Goal: Check status

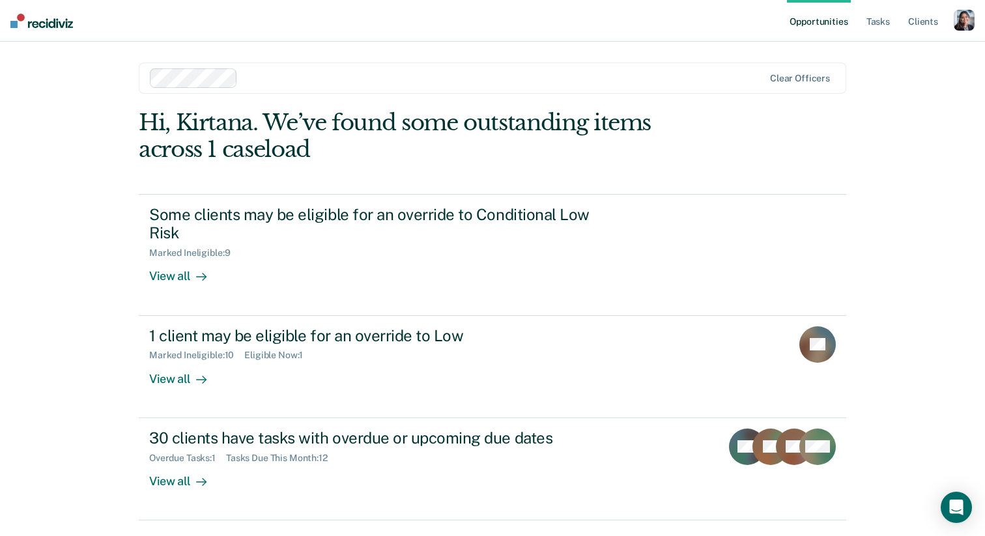
click at [963, 24] on div "button" at bounding box center [963, 20] width 21 height 21
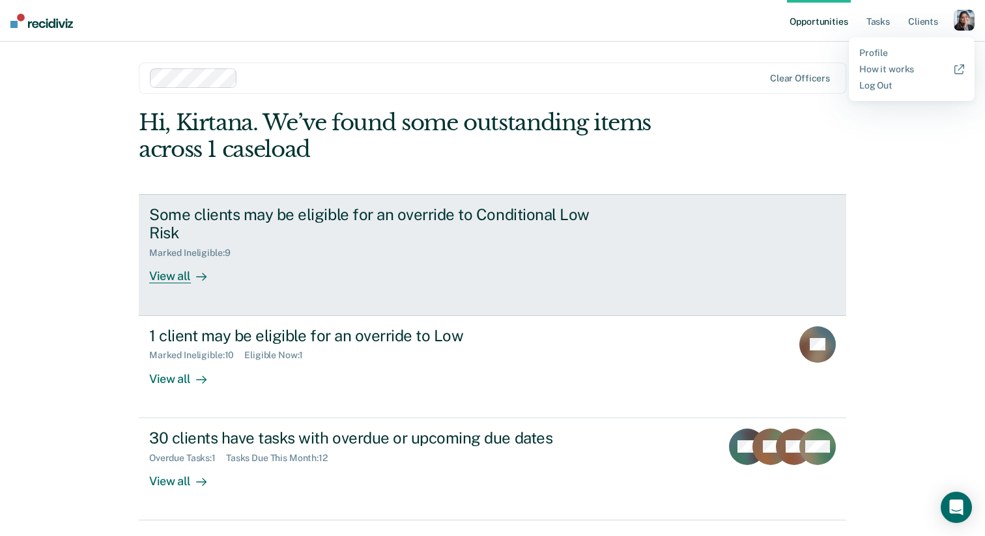
click at [468, 255] on div "Marked Ineligible : 9" at bounding box center [377, 250] width 457 height 16
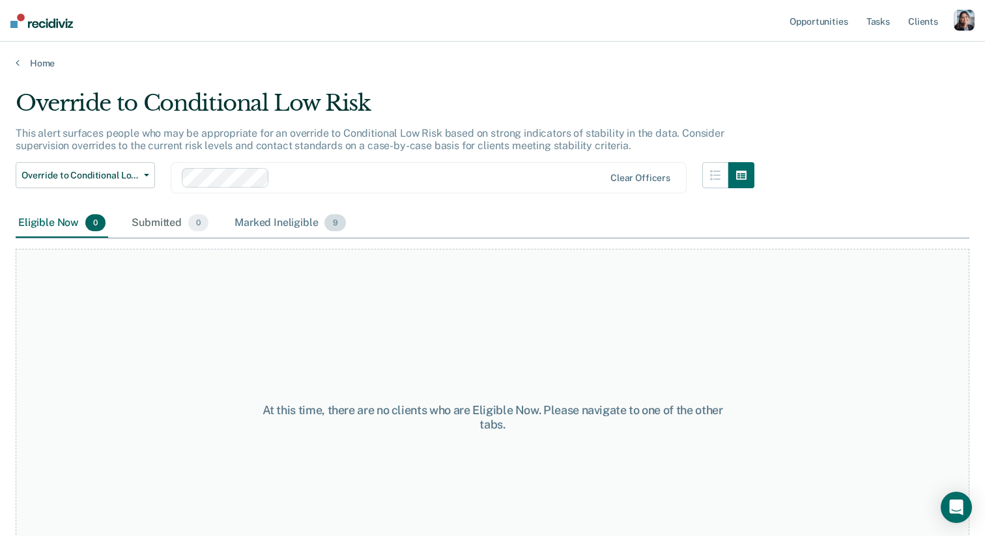
click at [298, 231] on div "Marked Ineligible 9" at bounding box center [290, 223] width 117 height 29
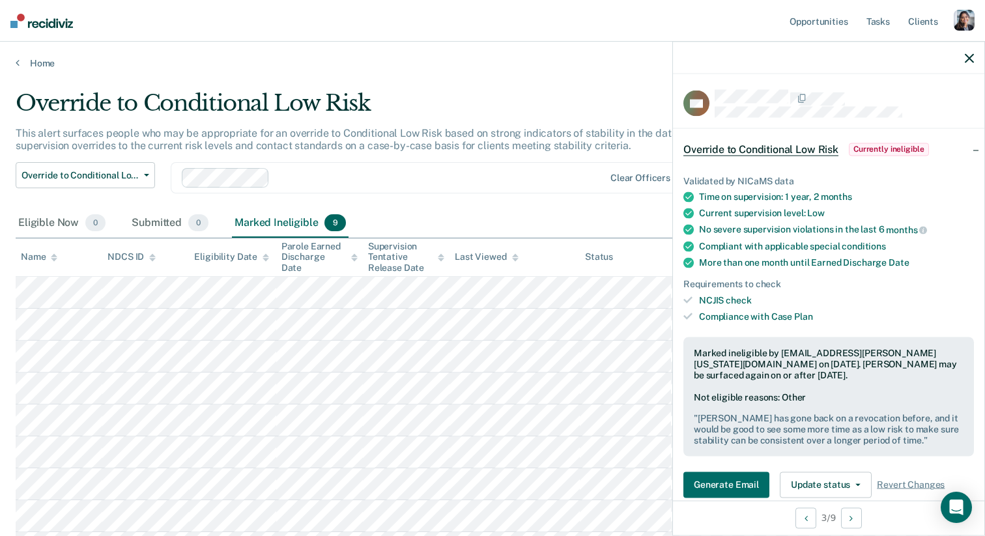
click at [733, 302] on span "check" at bounding box center [738, 299] width 25 height 10
copy ul "NCJIS check"
click at [742, 316] on div "Compliance with Case Plan" at bounding box center [836, 316] width 275 height 11
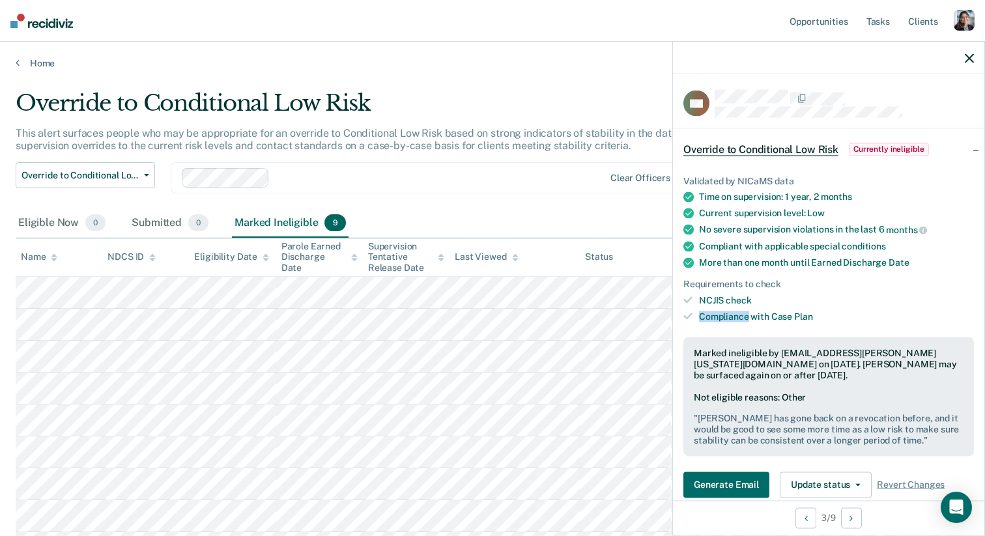
click at [742, 316] on div "Compliance with Case Plan" at bounding box center [836, 316] width 275 height 11
copy div "Compliance with Case Plan"
